Goal: Transaction & Acquisition: Purchase product/service

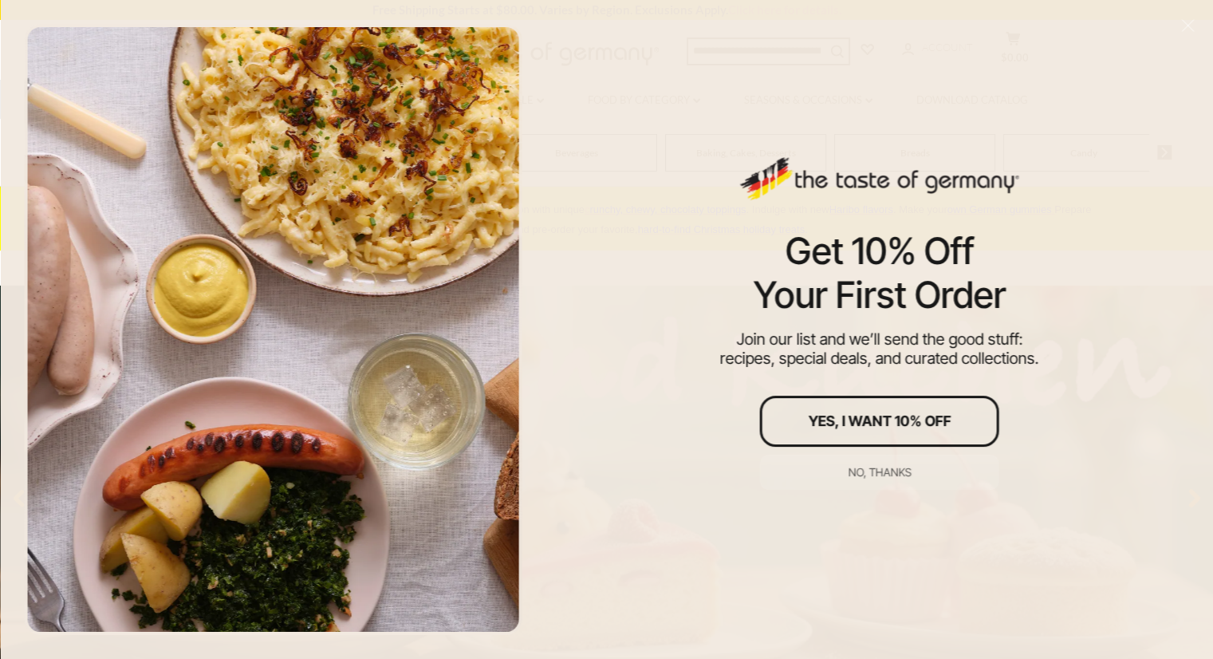
click at [1144, 94] on div "Get 10% Off Your First Order Join our list and we’ll send the good stuff: recip…" at bounding box center [880, 329] width 668 height 659
click at [868, 471] on div "No, thanks" at bounding box center [879, 472] width 63 height 11
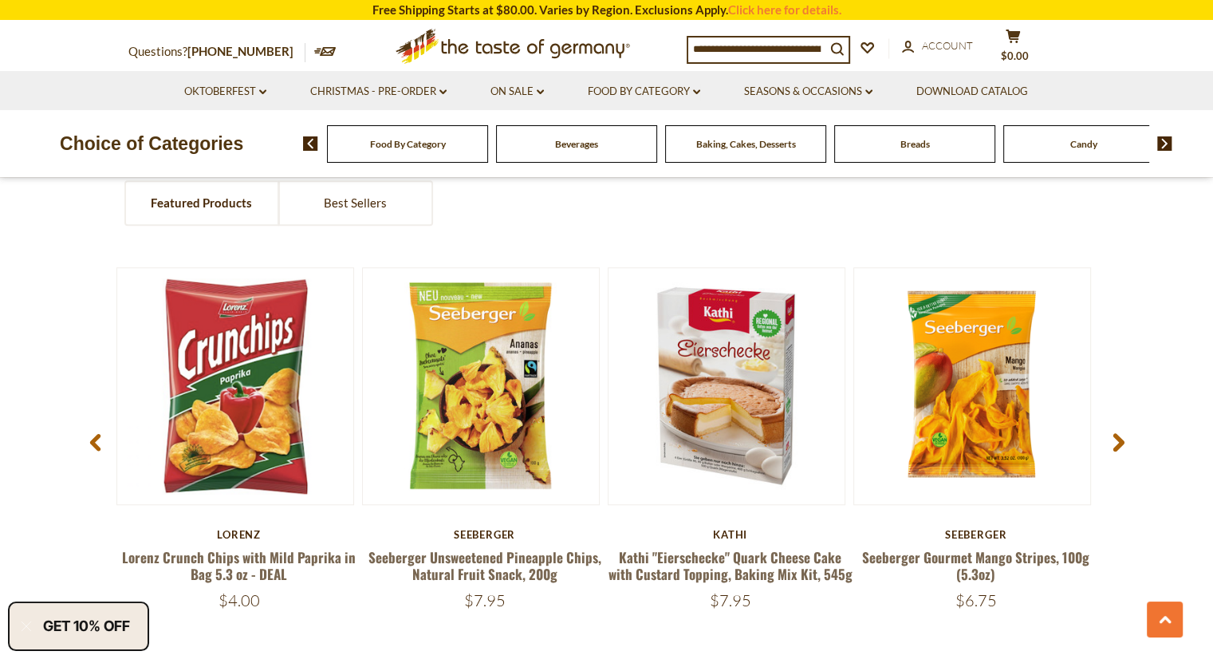
scroll to position [1227, 0]
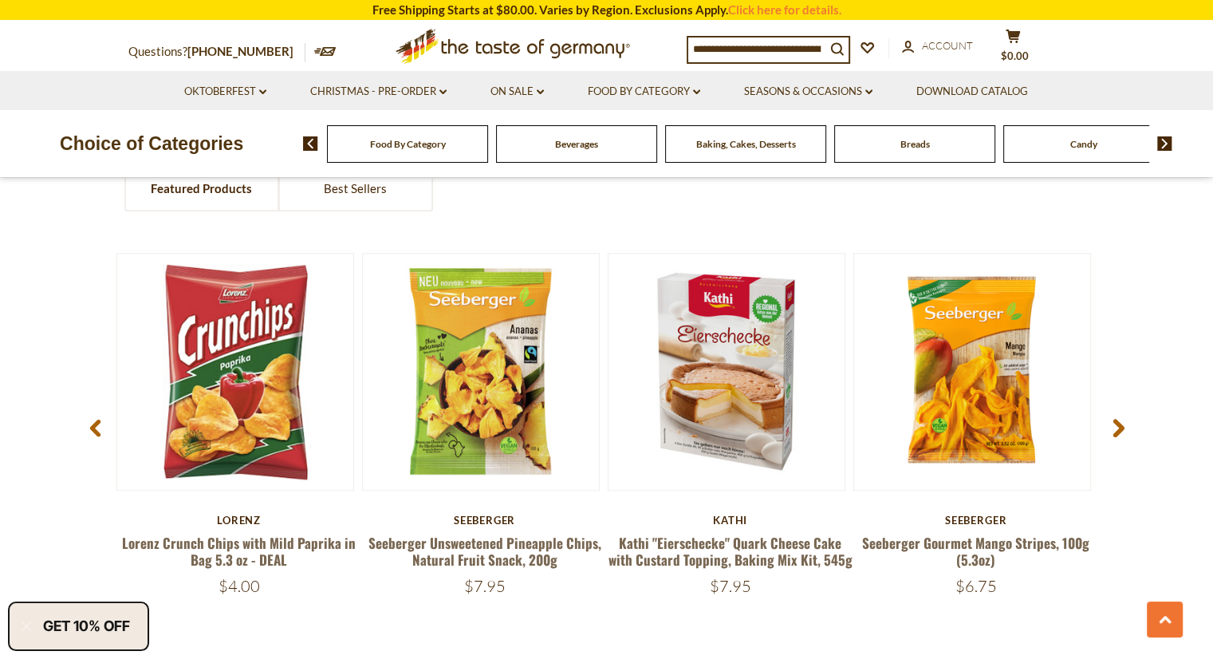
click at [1106, 422] on span at bounding box center [1118, 431] width 37 height 50
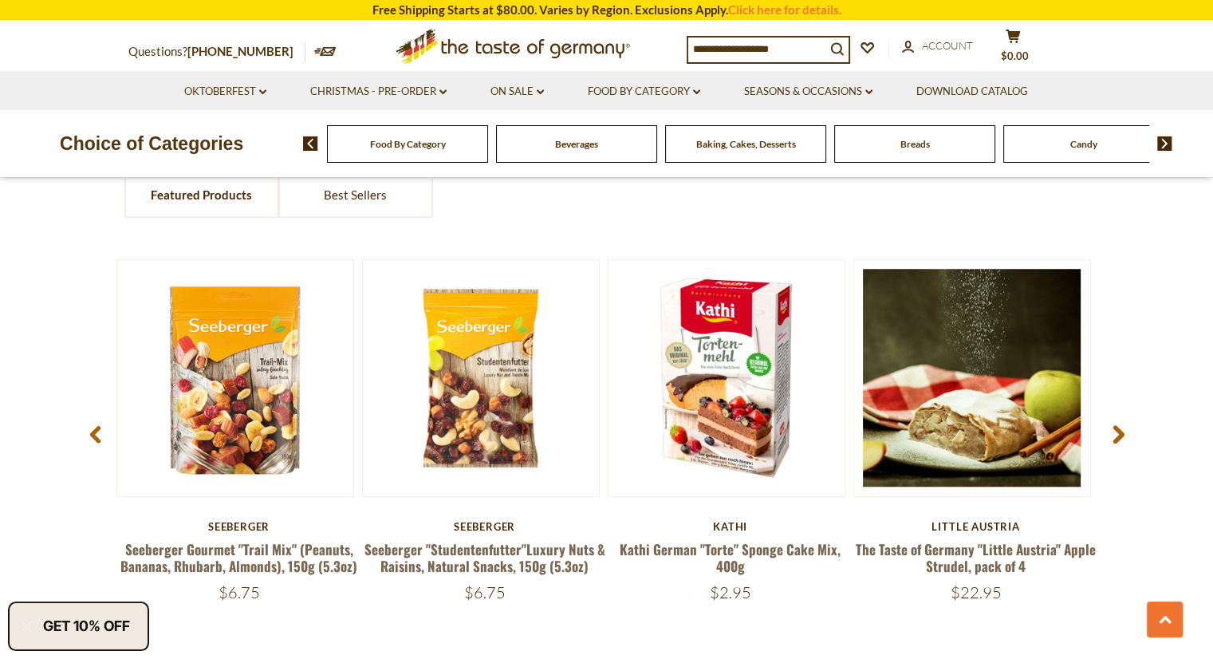
click at [1107, 422] on span at bounding box center [1118, 437] width 37 height 50
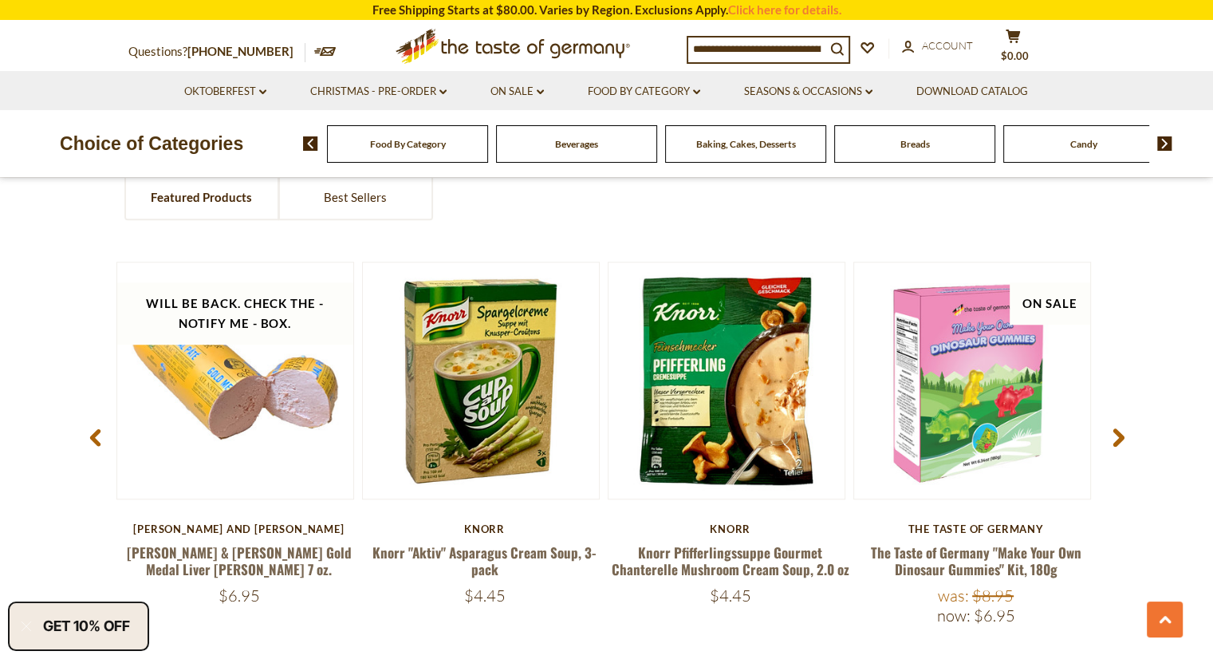
scroll to position [1196, 0]
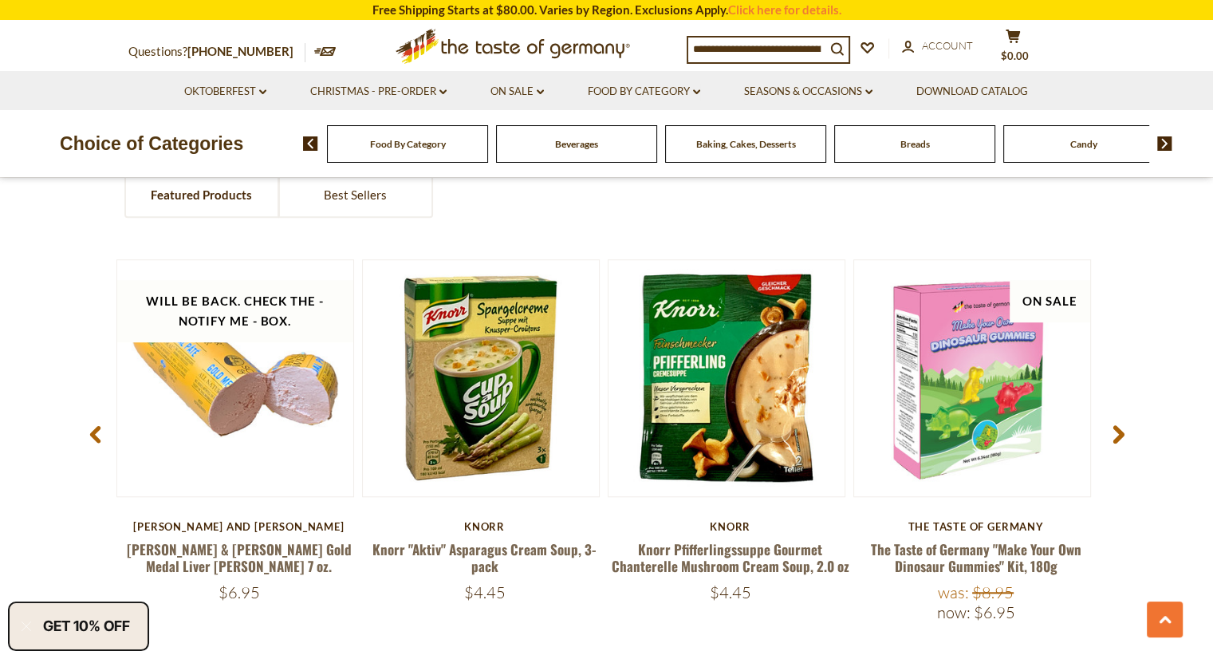
click at [488, 152] on div "Candy" at bounding box center [407, 143] width 161 height 37
click at [1088, 141] on span "Candy" at bounding box center [1083, 144] width 27 height 12
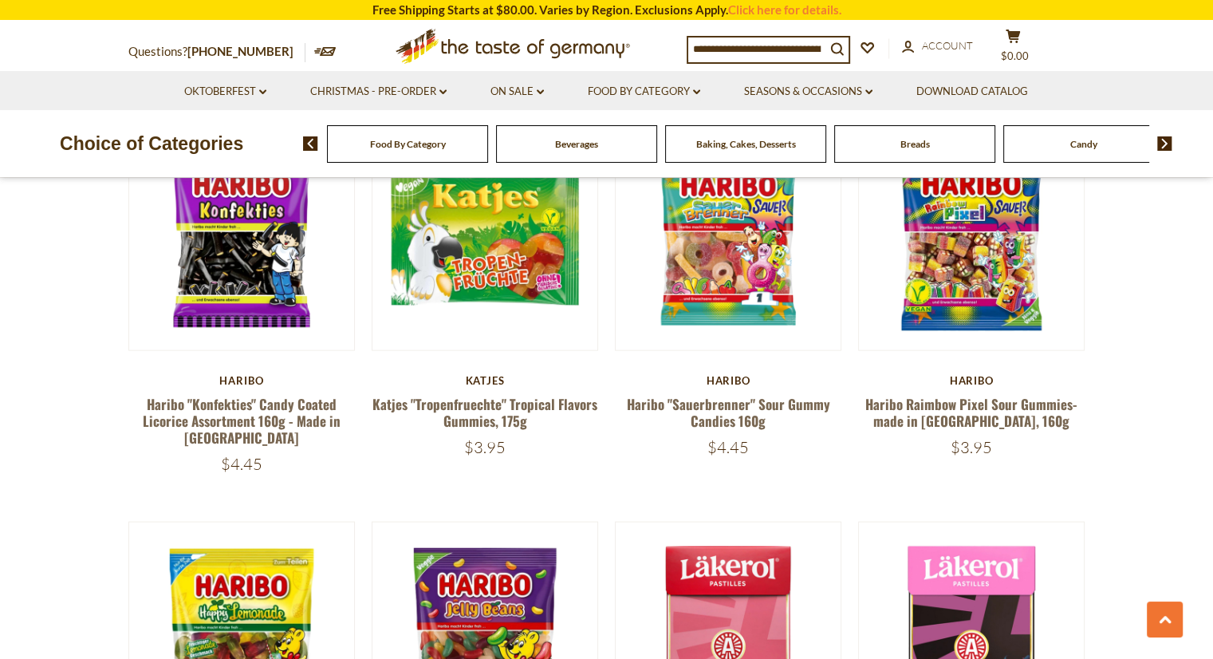
scroll to position [3510, 0]
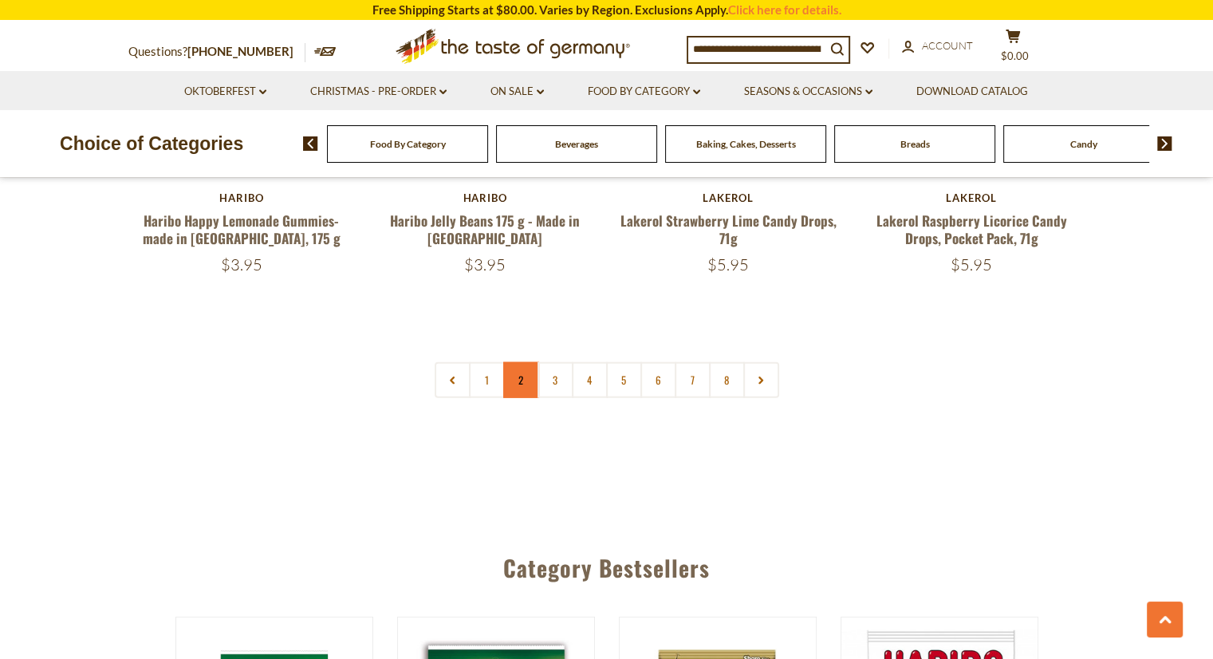
click at [524, 362] on link "2" at bounding box center [521, 380] width 36 height 36
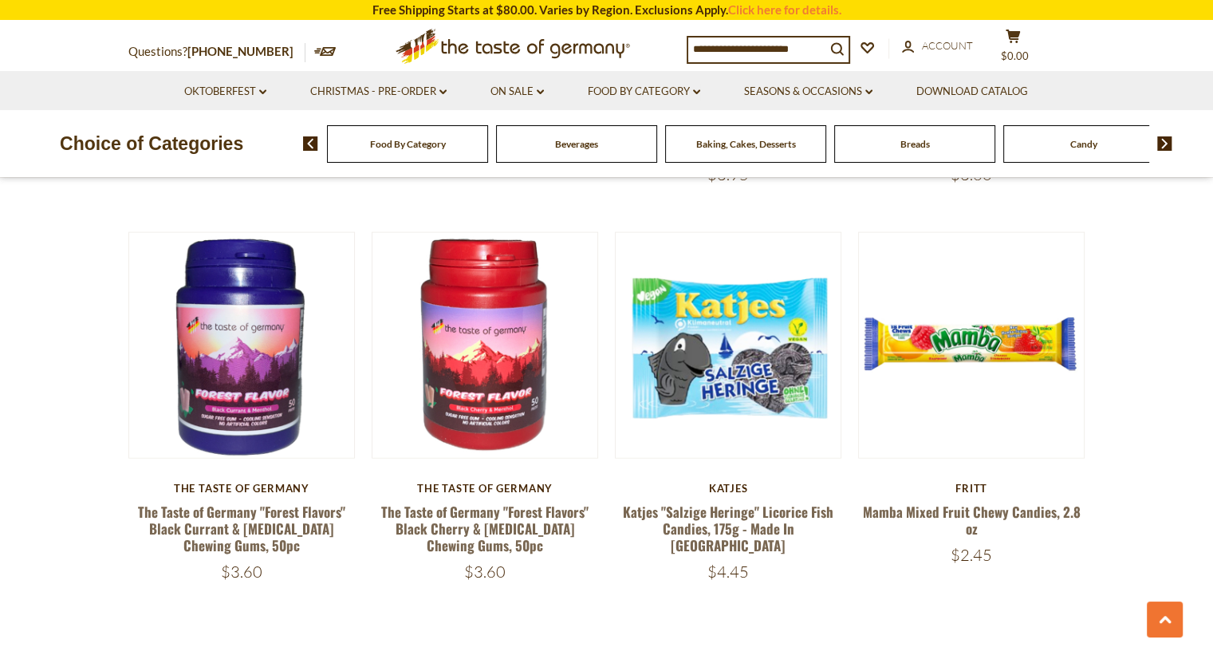
scroll to position [3784, 0]
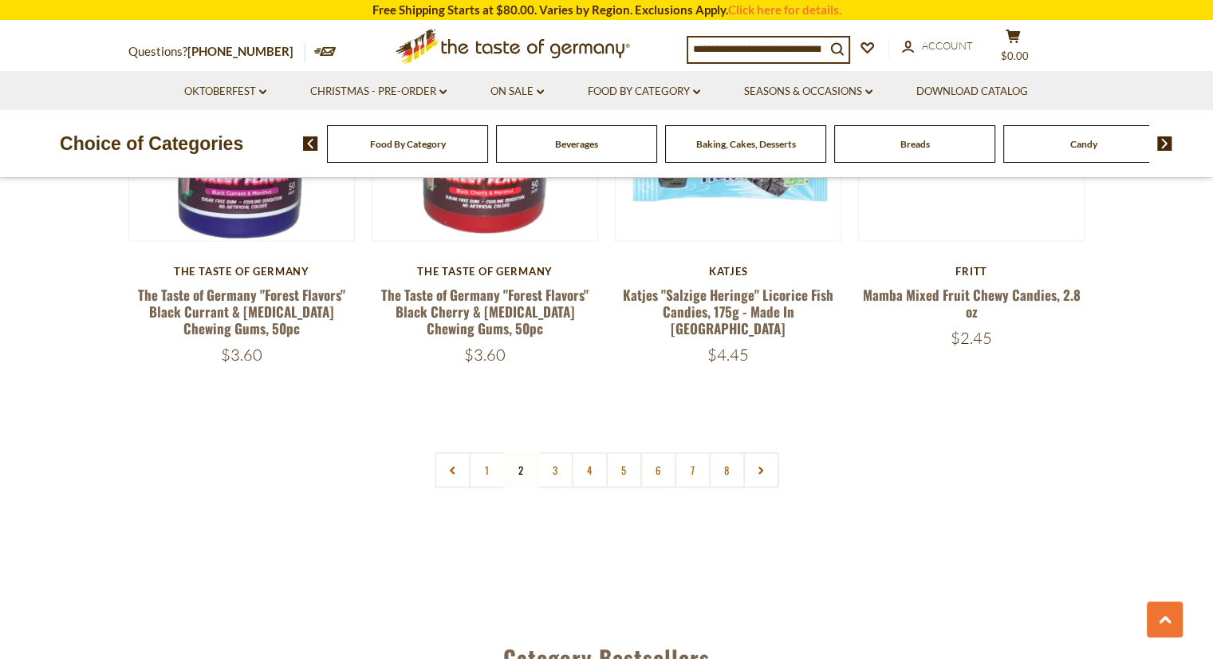
click at [772, 452] on link at bounding box center [761, 470] width 36 height 36
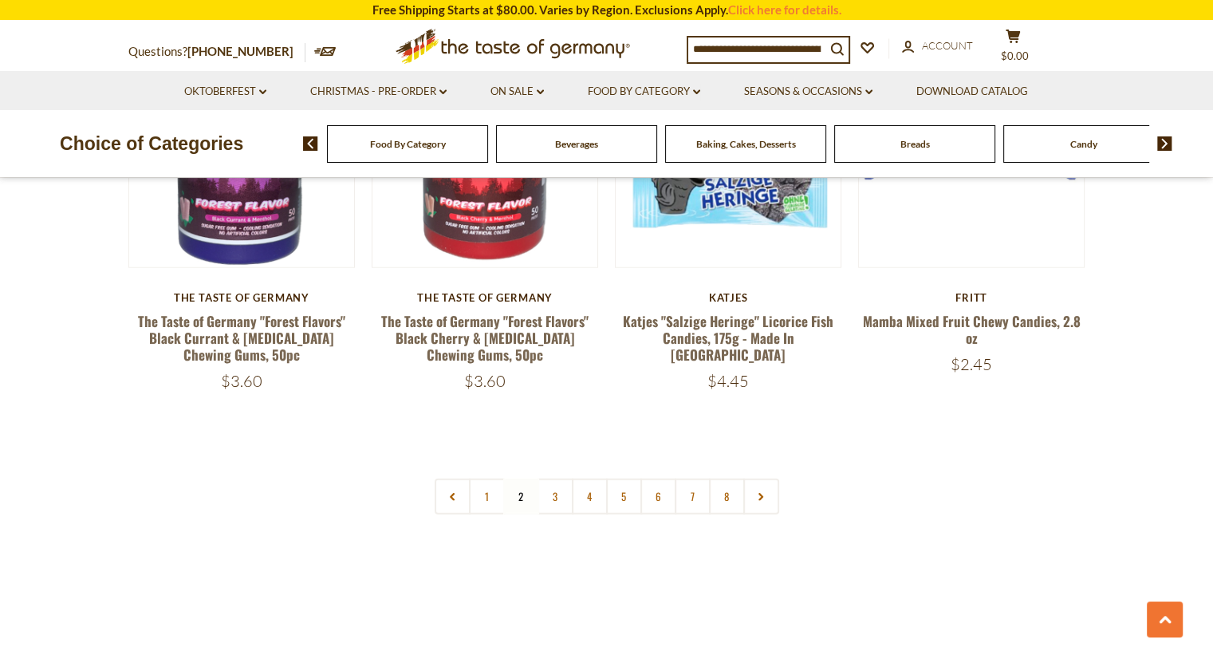
scroll to position [3988, 0]
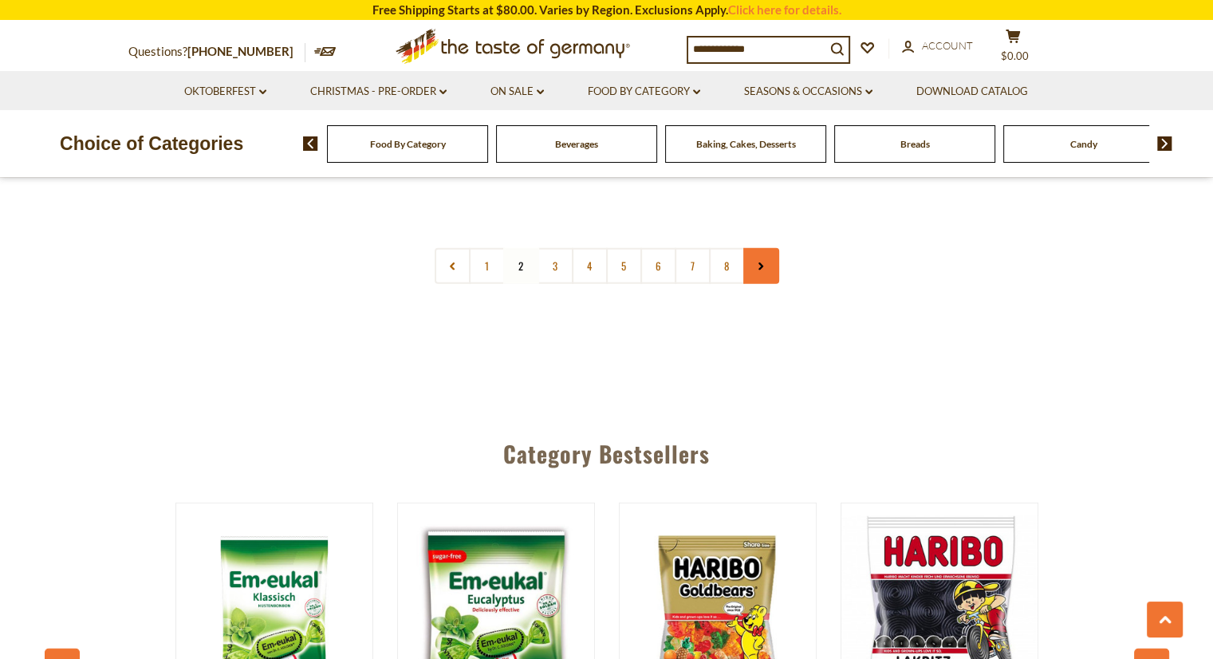
click at [759, 263] on use at bounding box center [761, 267] width 5 height 8
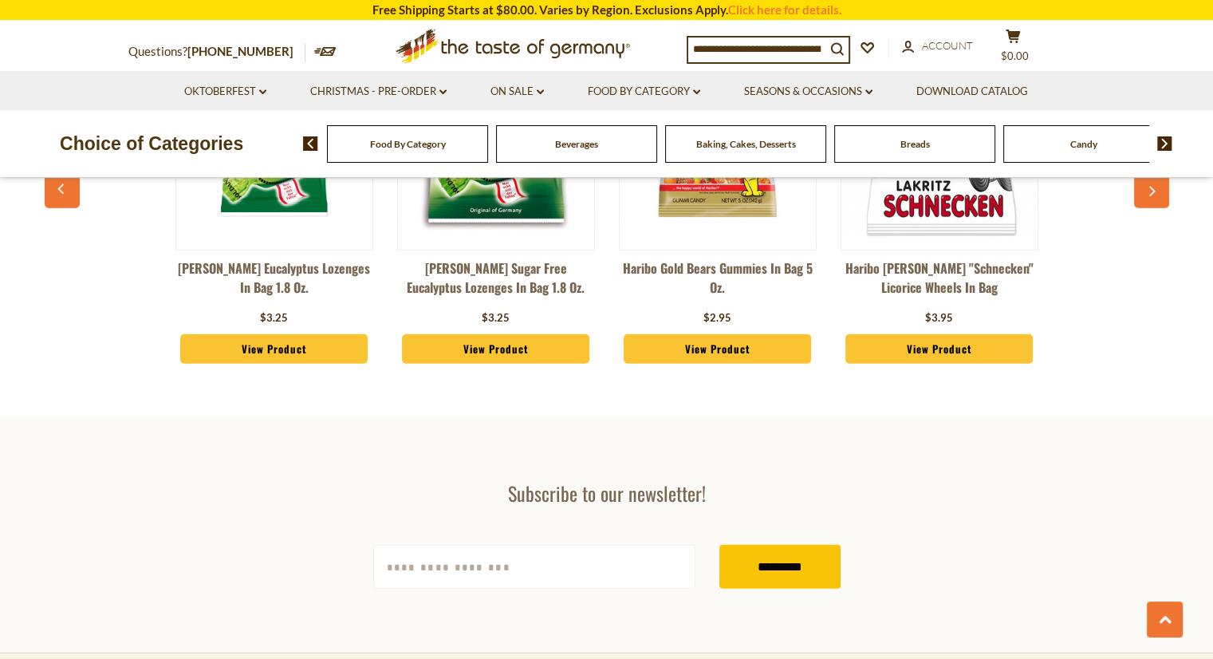
scroll to position [4467, 0]
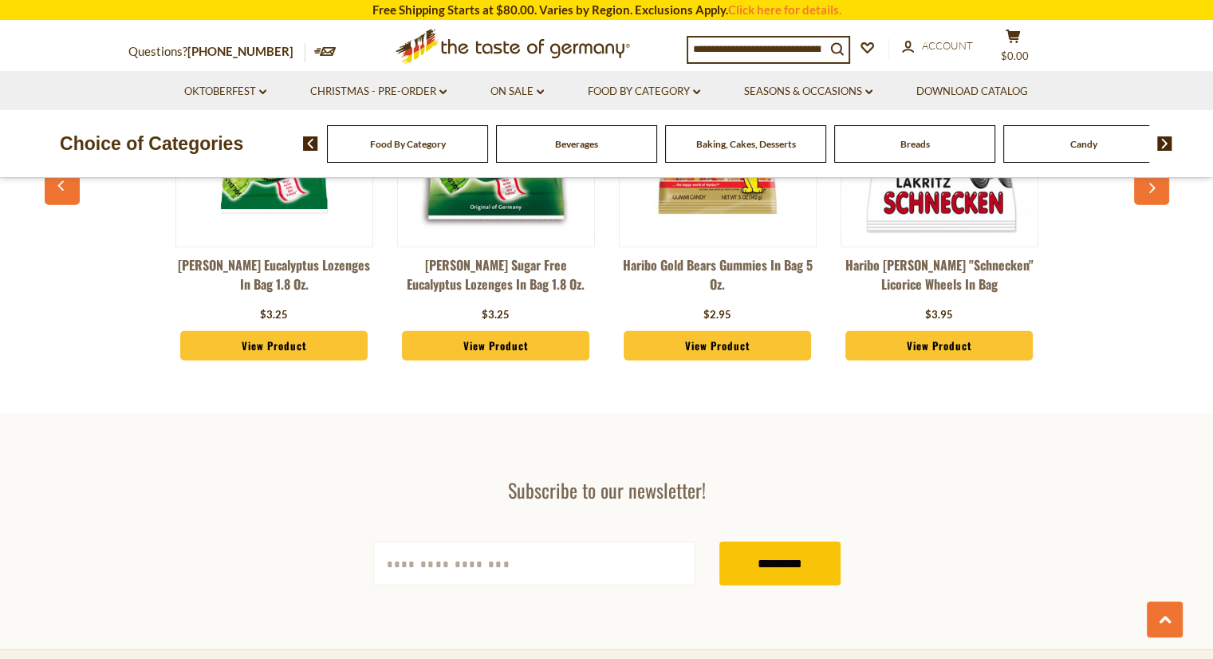
scroll to position [3784, 0]
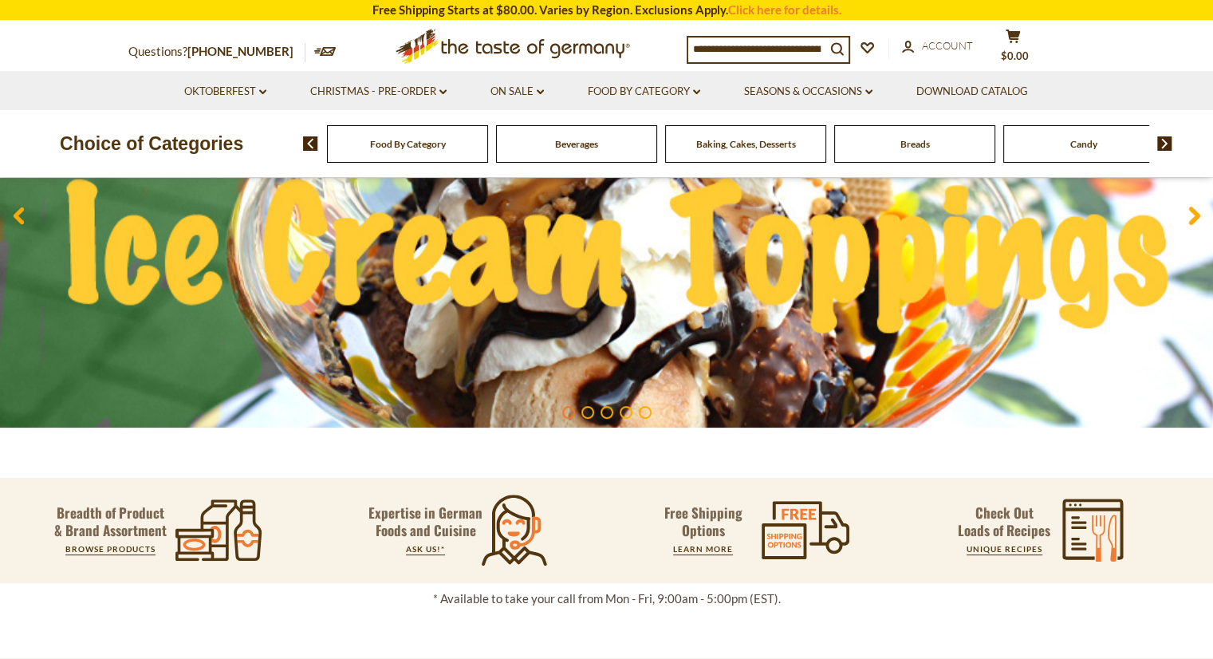
scroll to position [80, 0]
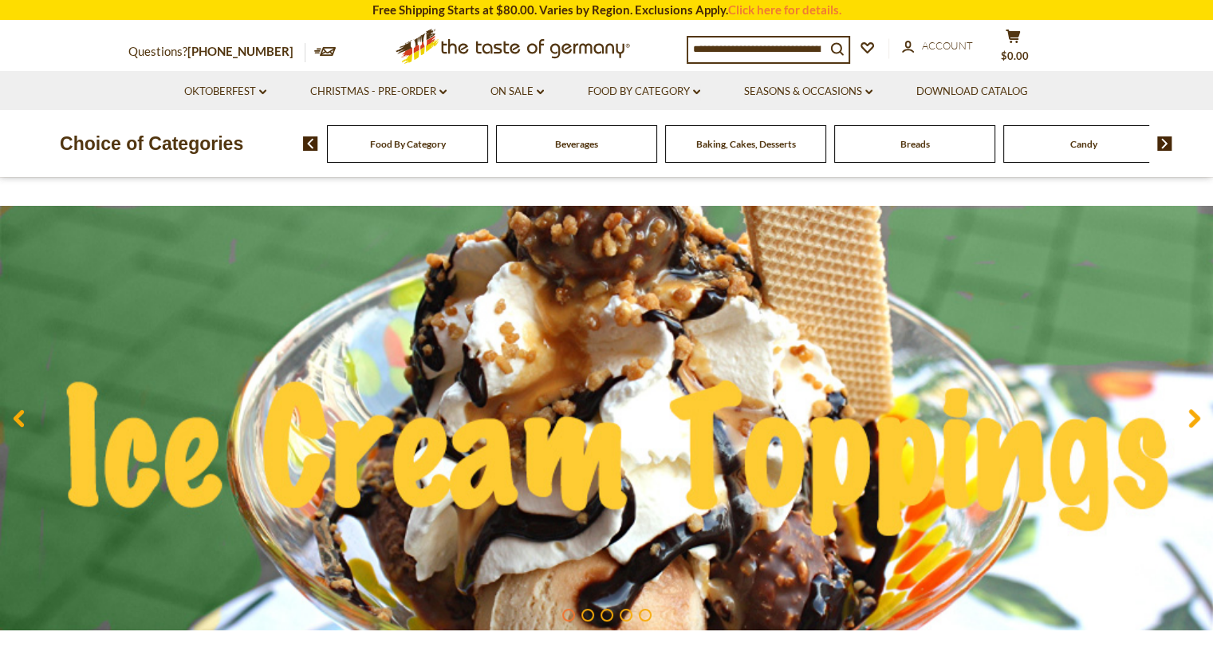
click at [377, 135] on div "Food By Category" at bounding box center [407, 143] width 161 height 37
click at [384, 150] on div "Food By Category" at bounding box center [407, 143] width 161 height 37
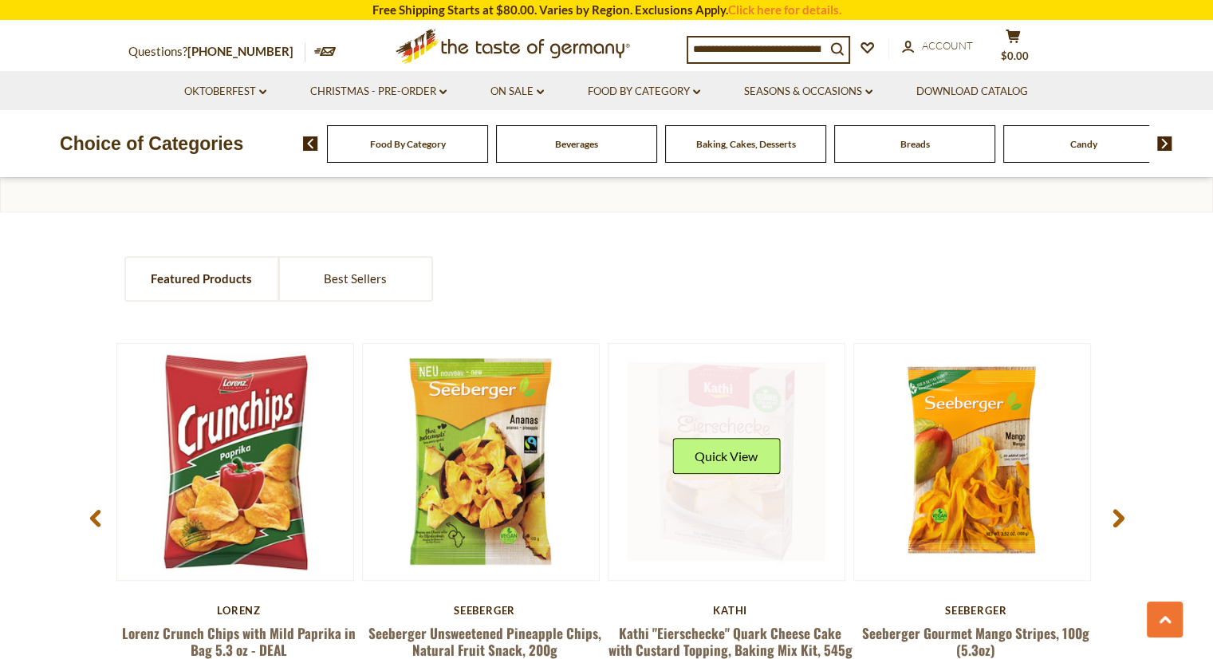
scroll to position [1147, 0]
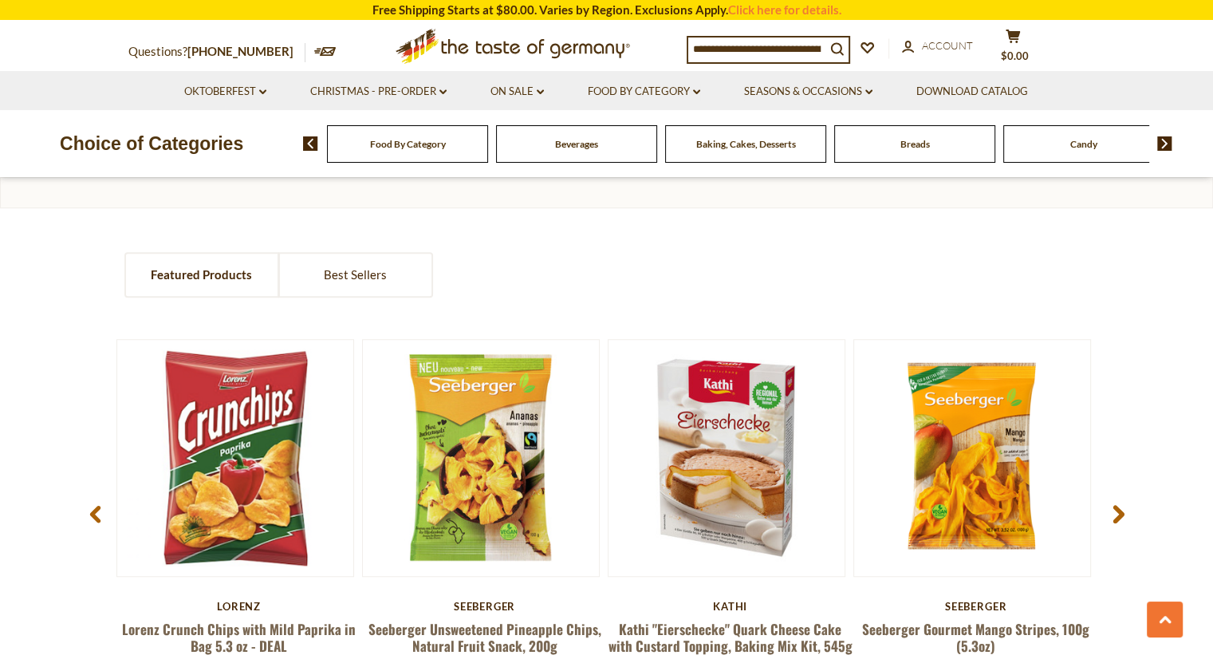
click at [1121, 505] on icon at bounding box center [1119, 514] width 12 height 19
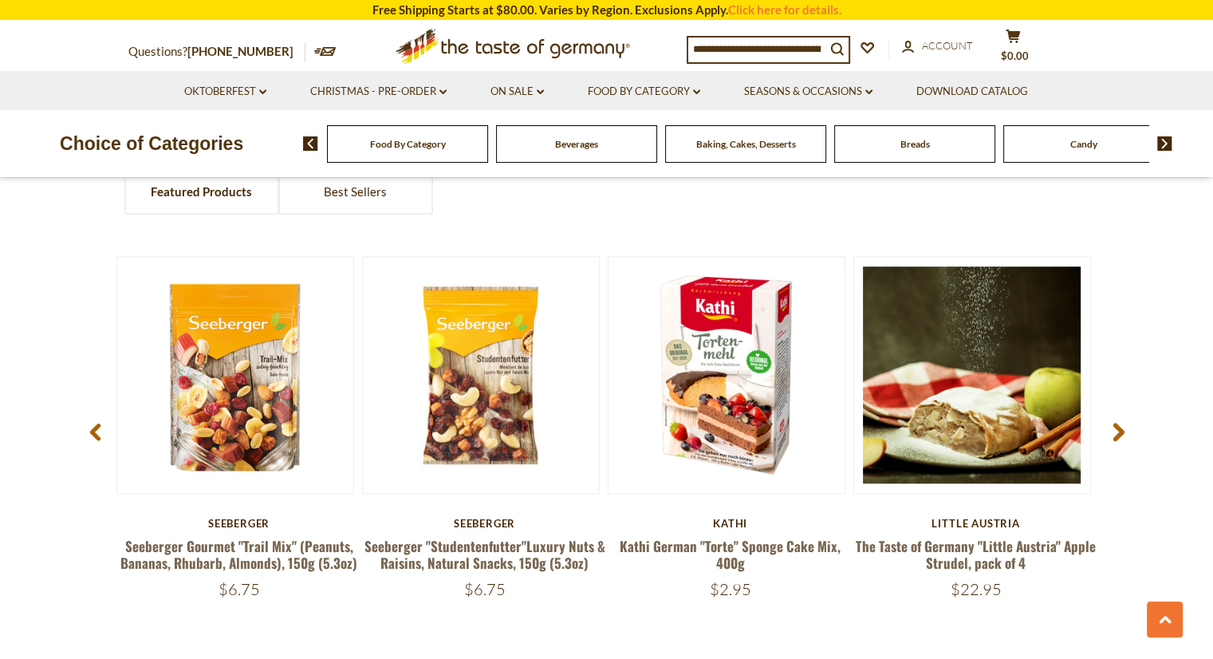
scroll to position [1196, 0]
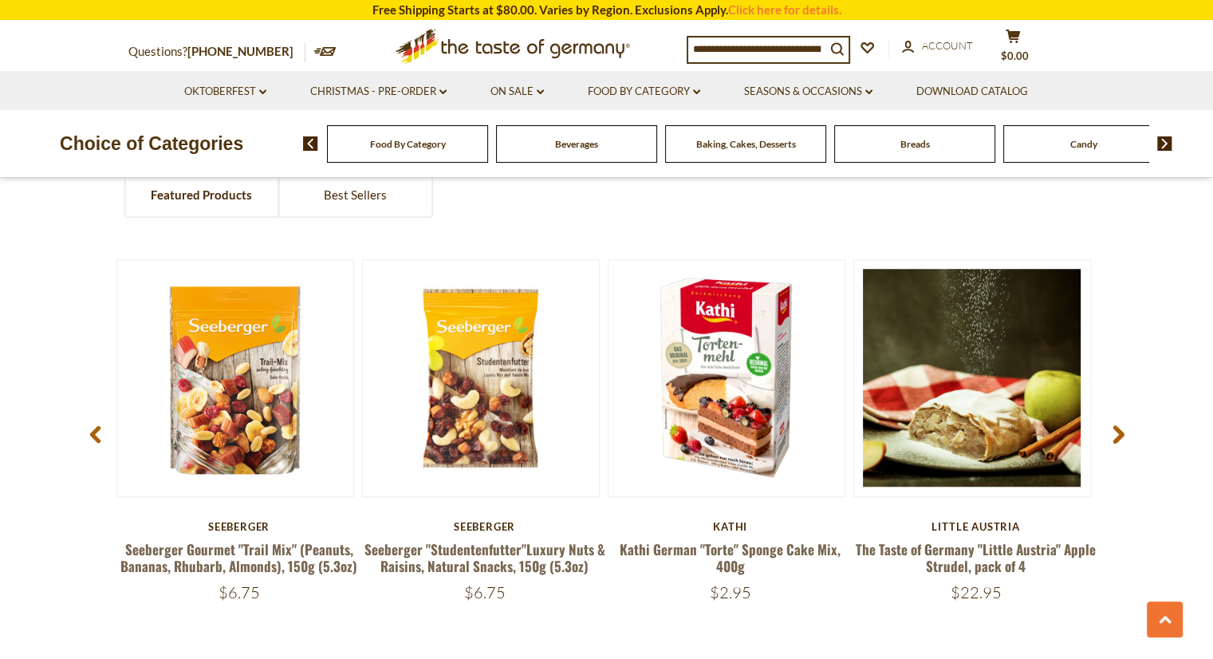
click at [1113, 437] on icon at bounding box center [1119, 434] width 12 height 19
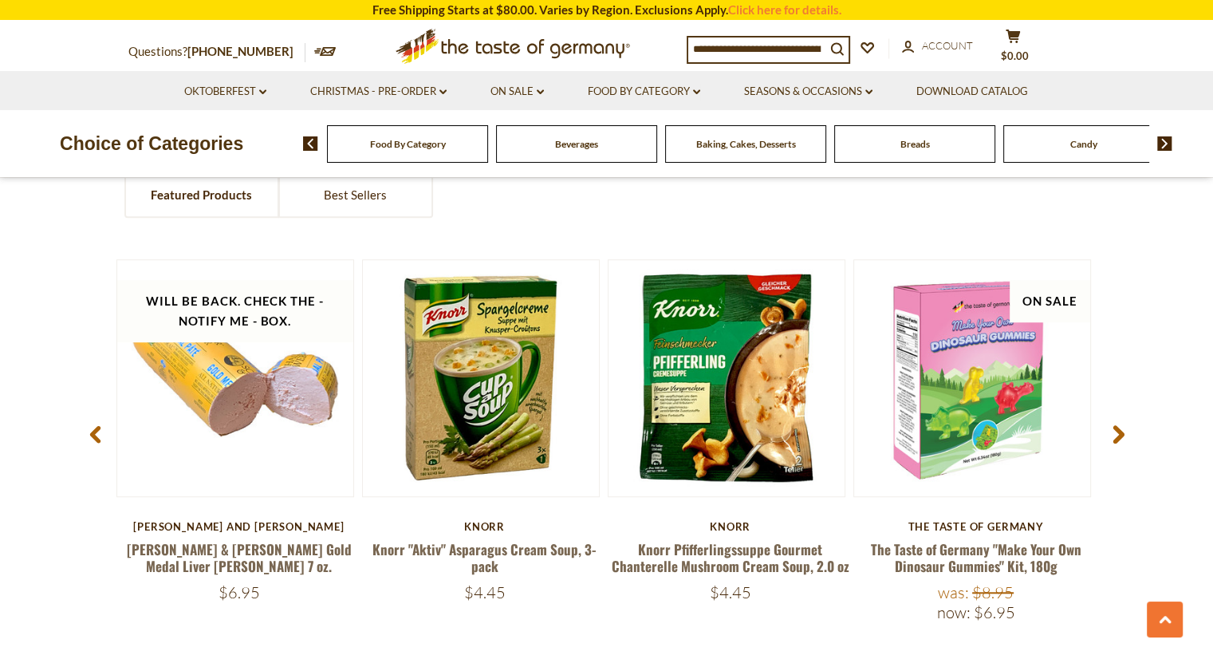
click at [1114, 435] on icon at bounding box center [1119, 434] width 12 height 19
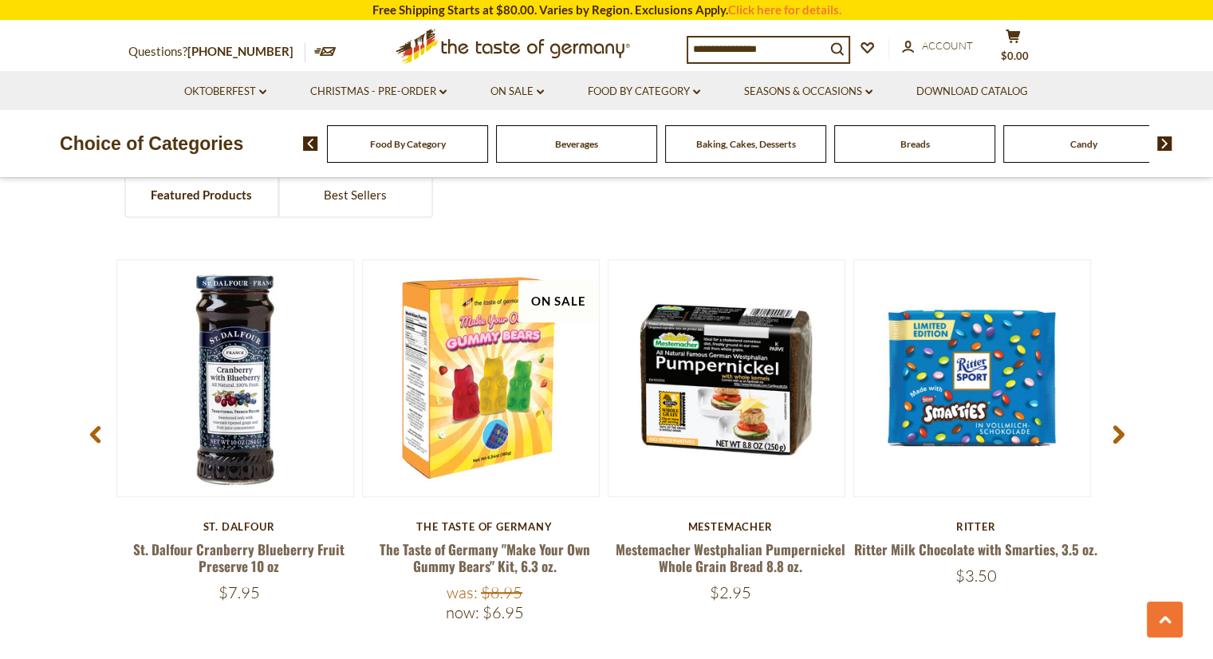
click at [1114, 435] on icon at bounding box center [1119, 434] width 12 height 19
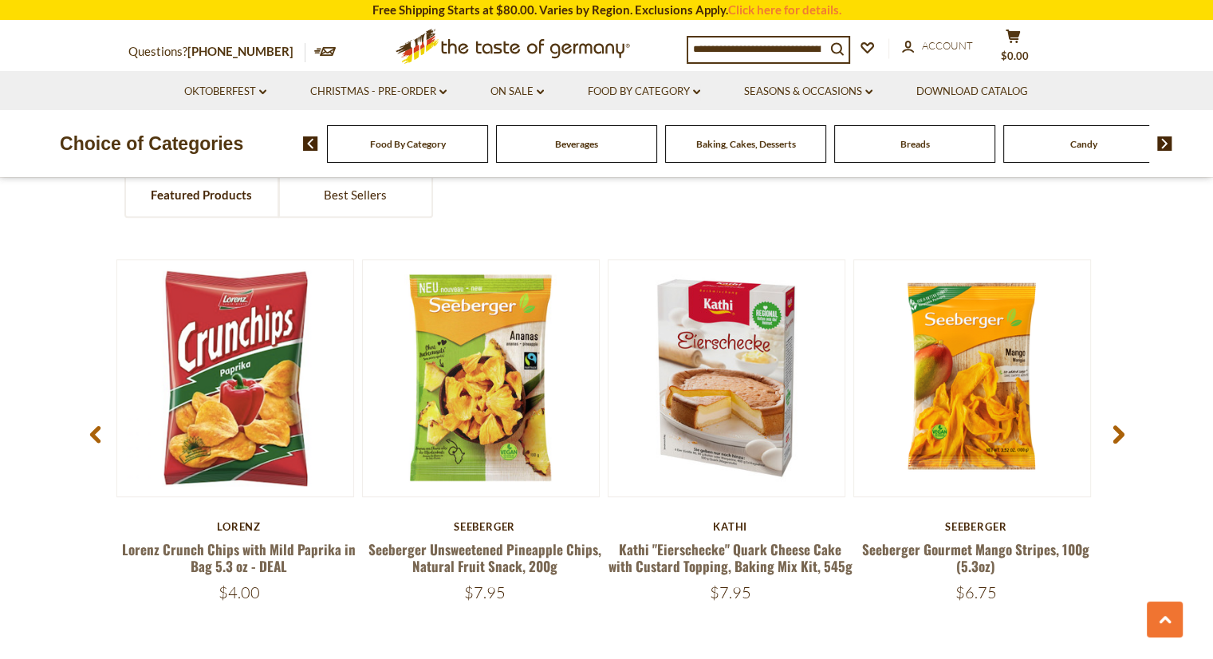
click at [1114, 435] on icon at bounding box center [1119, 434] width 12 height 19
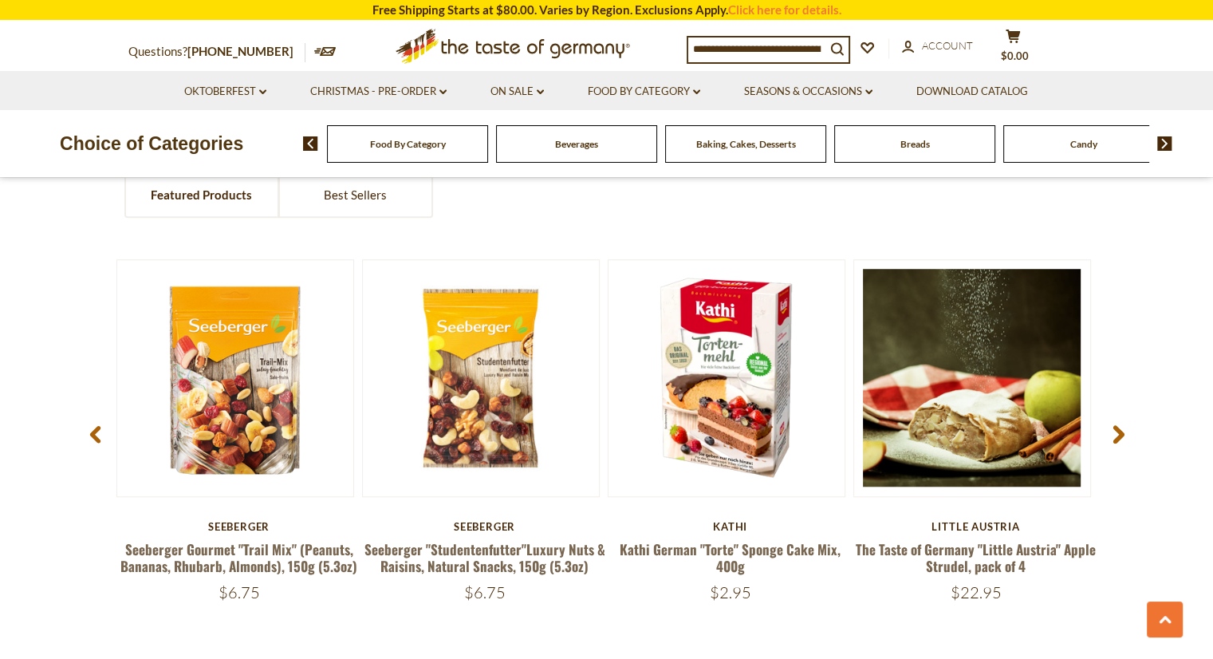
click at [1114, 435] on icon at bounding box center [1119, 434] width 12 height 19
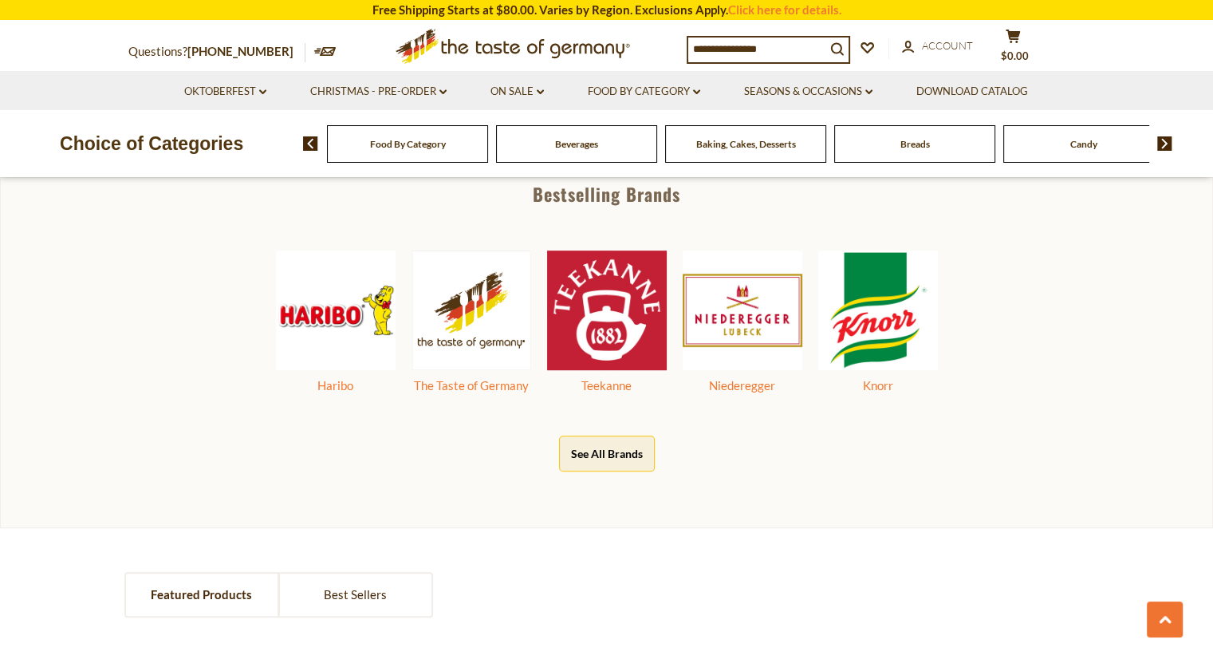
scroll to position [797, 0]
